Goal: Find specific page/section: Find specific page/section

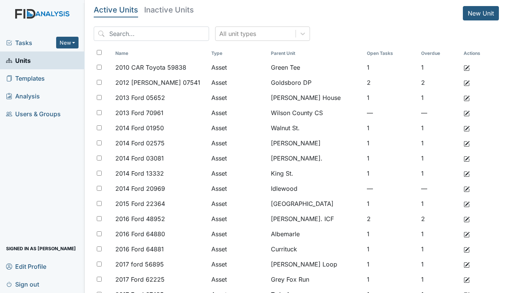
click at [31, 42] on span "Tasks" at bounding box center [31, 42] width 50 height 9
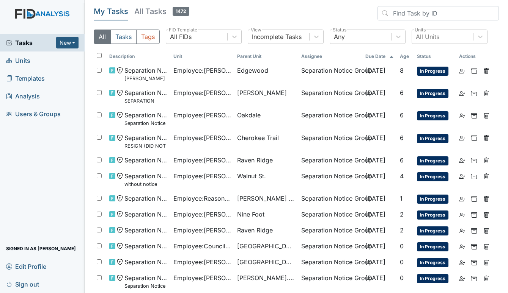
click at [19, 57] on span "Units" at bounding box center [18, 61] width 24 height 12
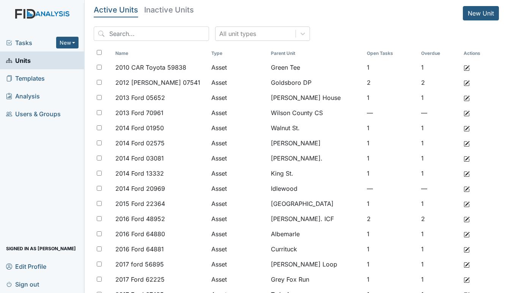
click at [25, 41] on span "Tasks" at bounding box center [31, 42] width 50 height 9
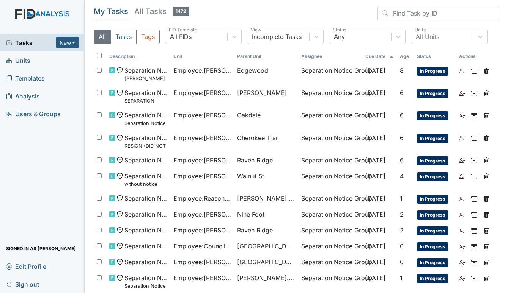
click at [16, 59] on span "Units" at bounding box center [18, 61] width 24 height 12
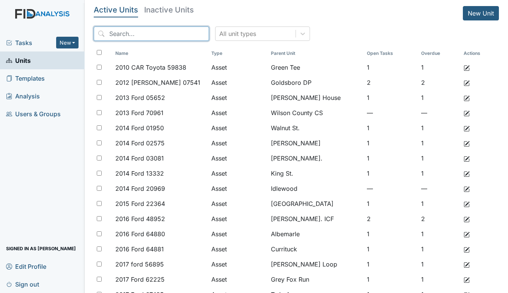
click at [132, 35] on input "search" at bounding box center [151, 34] width 115 height 14
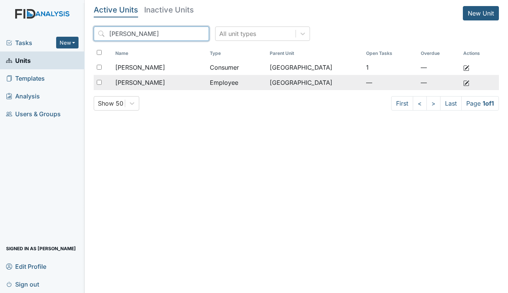
type input "kelly"
click at [155, 87] on div "Kelly, Latoya" at bounding box center [159, 82] width 88 height 9
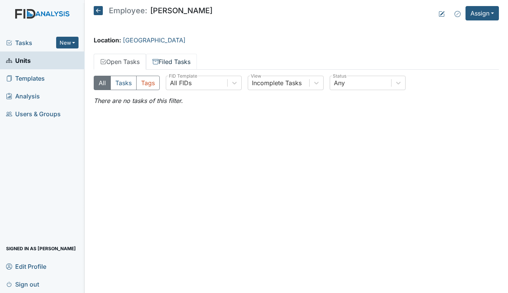
click at [176, 57] on link "Filed Tasks" at bounding box center [171, 62] width 51 height 16
click at [120, 59] on link "Open Tasks" at bounding box center [120, 62] width 52 height 16
click at [22, 60] on span "Units" at bounding box center [18, 61] width 25 height 12
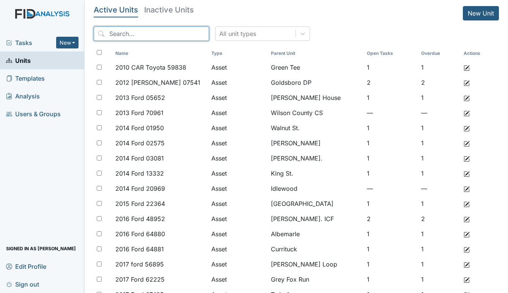
click at [114, 35] on input "search" at bounding box center [151, 34] width 115 height 14
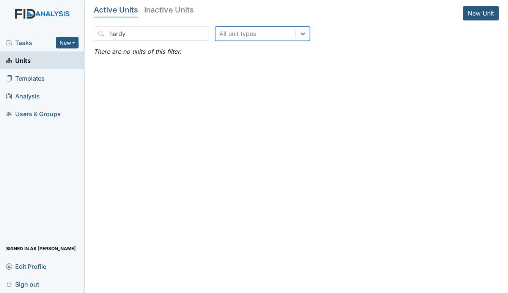
click at [177, 6] on h5 "Inactive Units" at bounding box center [169, 10] width 50 height 8
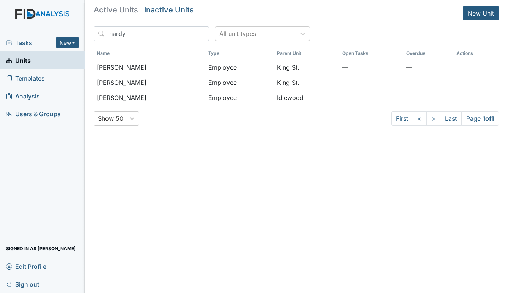
click at [116, 6] on h5 "Active Units" at bounding box center [116, 10] width 44 height 8
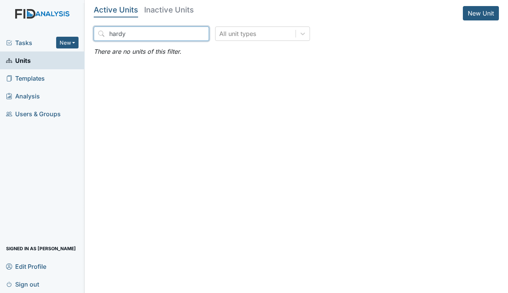
click at [129, 34] on input "hardy" at bounding box center [151, 34] width 115 height 14
type input "h"
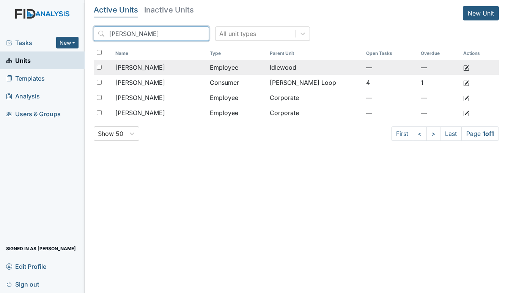
type input "ashley"
click at [152, 67] on span "Harding, Ashley" at bounding box center [140, 67] width 50 height 9
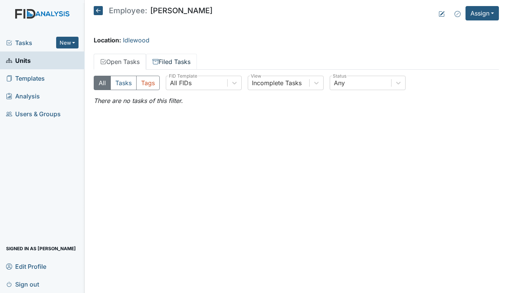
click at [178, 61] on link "Filed Tasks" at bounding box center [171, 62] width 51 height 16
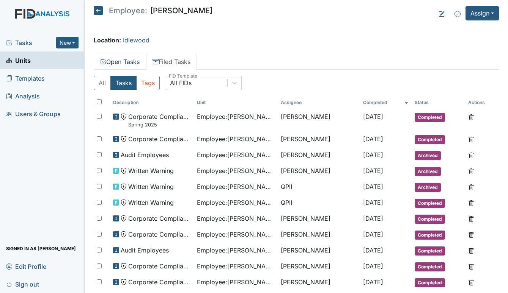
click at [124, 60] on link "Open Tasks" at bounding box center [120, 62] width 52 height 16
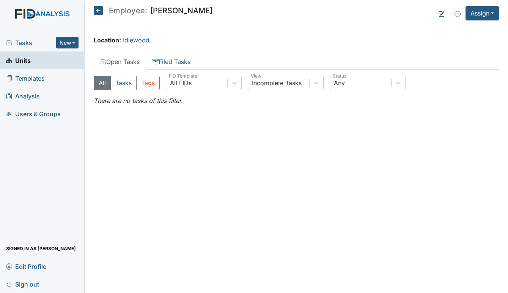
click at [30, 41] on span "Tasks" at bounding box center [31, 42] width 50 height 9
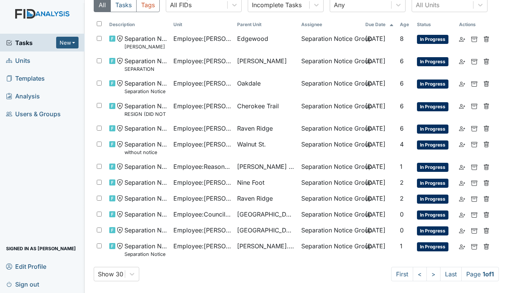
scroll to position [32, 0]
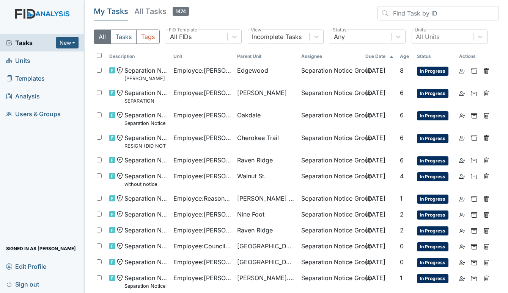
click at [26, 62] on span "Units" at bounding box center [18, 61] width 24 height 12
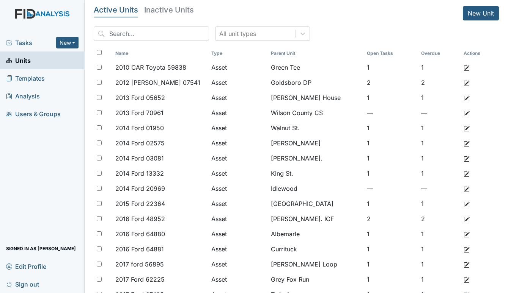
click at [24, 42] on span "Tasks" at bounding box center [31, 42] width 50 height 9
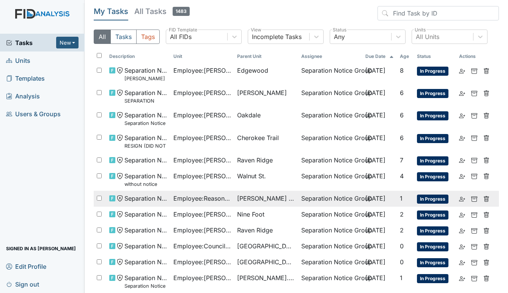
click at [212, 199] on span "Employee : Reason, [PERSON_NAME]" at bounding box center [202, 198] width 58 height 9
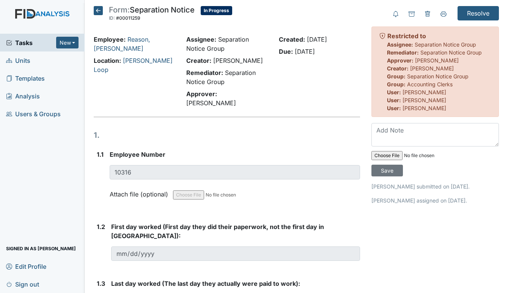
click at [26, 59] on span "Units" at bounding box center [18, 61] width 24 height 12
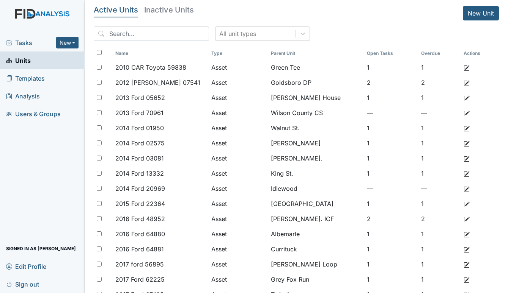
click at [20, 40] on span "Tasks" at bounding box center [31, 42] width 50 height 9
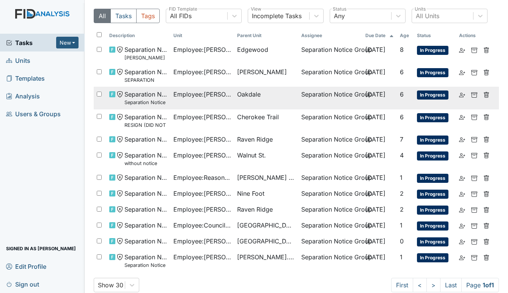
scroll to position [32, 0]
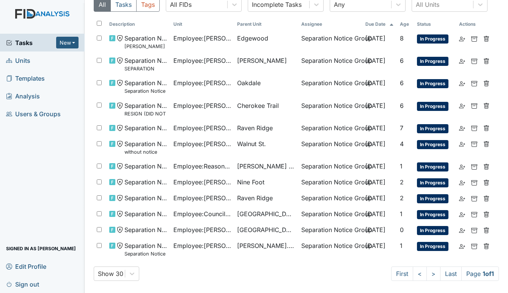
click at [29, 61] on span "Units" at bounding box center [18, 61] width 24 height 12
